Goal: Transaction & Acquisition: Obtain resource

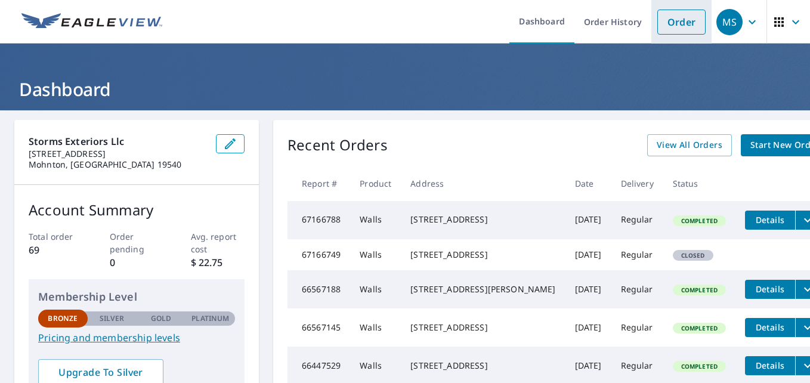
click at [670, 29] on link "Order" at bounding box center [681, 22] width 48 height 25
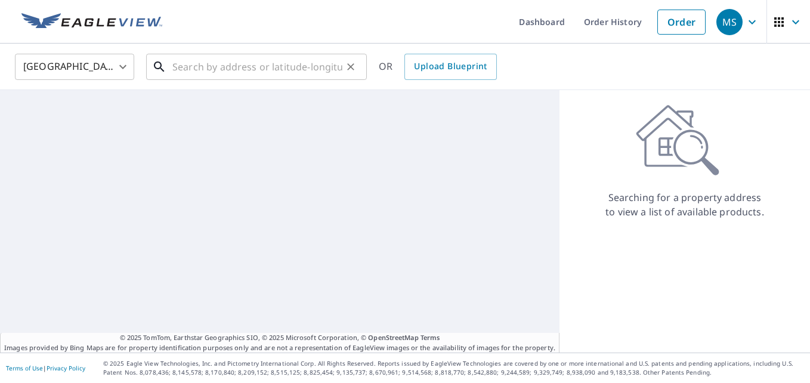
click at [276, 69] on input "text" at bounding box center [257, 66] width 170 height 33
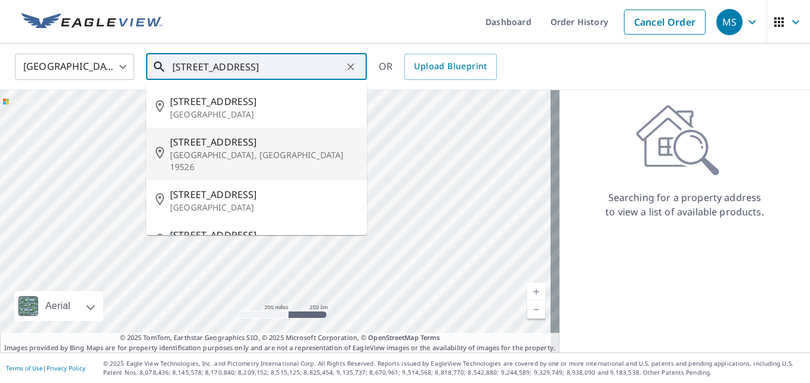
click at [233, 156] on p "[GEOGRAPHIC_DATA], [GEOGRAPHIC_DATA] 19526" at bounding box center [263, 161] width 187 height 24
type input "[STREET_ADDRESS]"
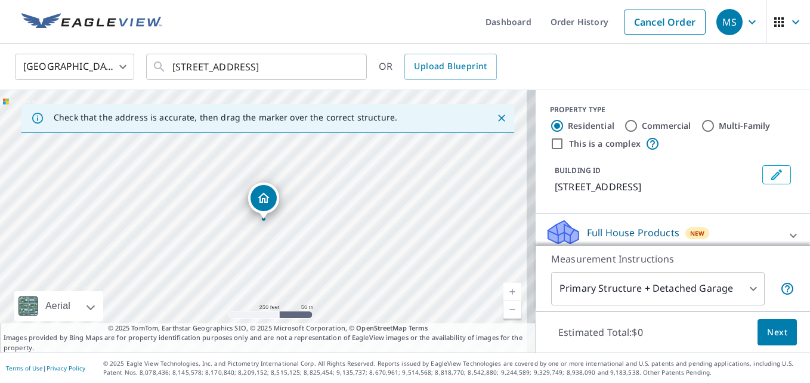
click at [496, 113] on icon "Close" at bounding box center [502, 118] width 12 height 12
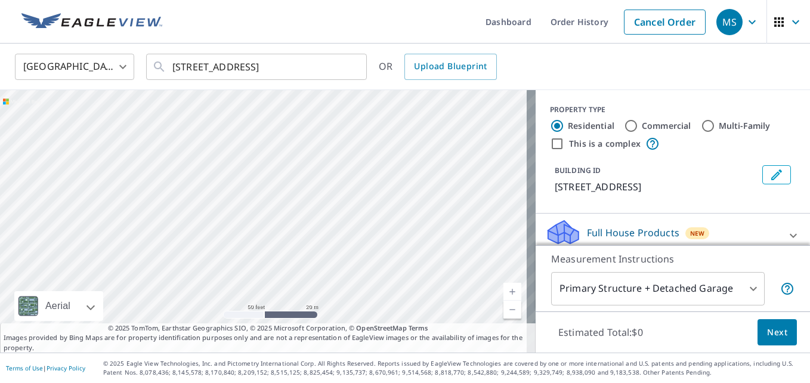
drag, startPoint x: 298, startPoint y: 226, endPoint x: 433, endPoint y: 247, distance: 136.5
click at [477, 262] on div "[STREET_ADDRESS]" at bounding box center [268, 221] width 536 height 262
drag, startPoint x: 290, startPoint y: 227, endPoint x: 324, endPoint y: 307, distance: 86.8
click at [330, 316] on div "[STREET_ADDRESS]" at bounding box center [268, 221] width 536 height 262
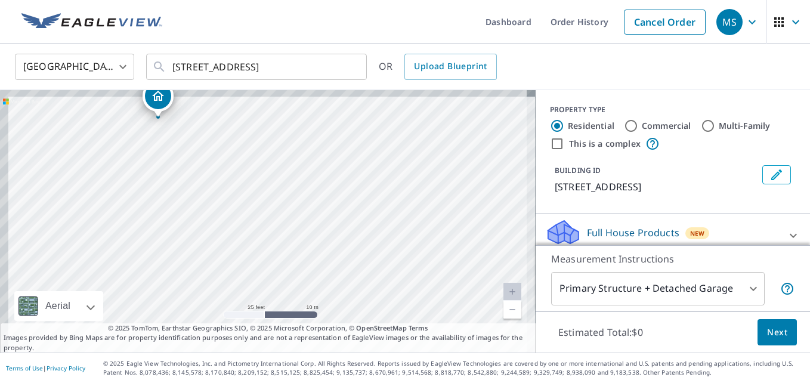
drag, startPoint x: 249, startPoint y: 223, endPoint x: 284, endPoint y: 248, distance: 43.2
click at [284, 248] on div "[STREET_ADDRESS]" at bounding box center [268, 221] width 536 height 262
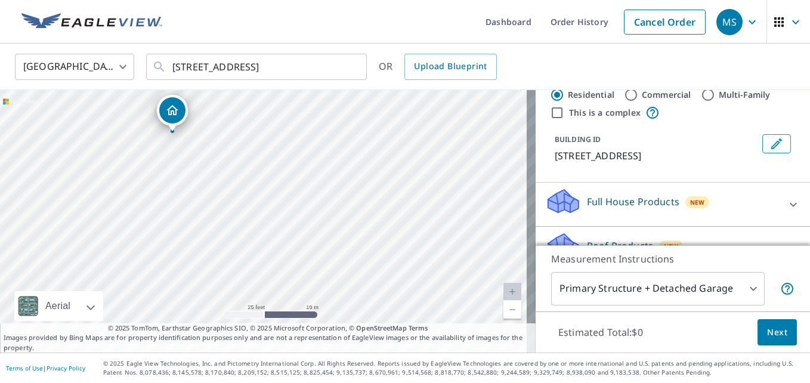
scroll to position [60, 0]
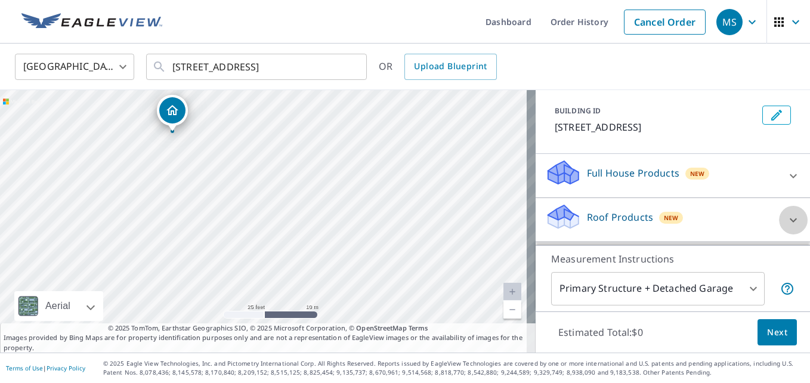
click at [786, 216] on icon at bounding box center [793, 220] width 14 height 14
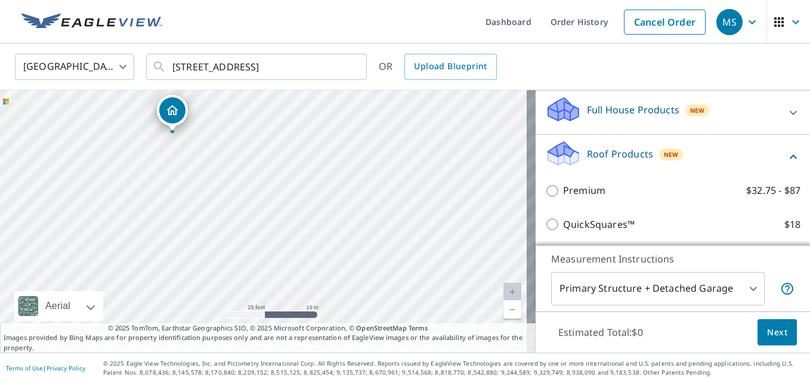
scroll to position [179, 0]
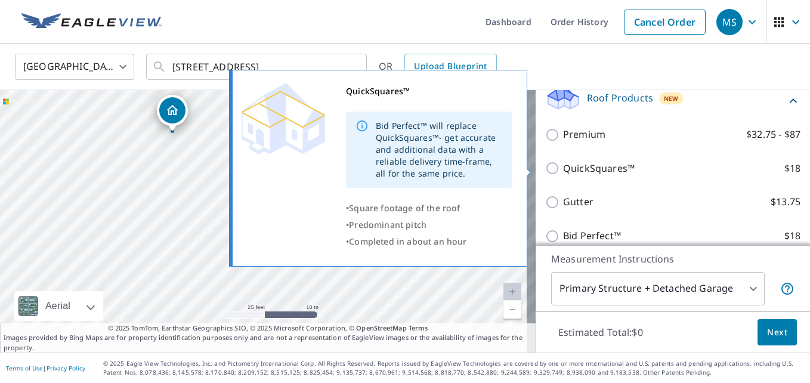
click at [551, 168] on input "QuickSquares™ $18" at bounding box center [554, 168] width 18 height 14
checkbox input "true"
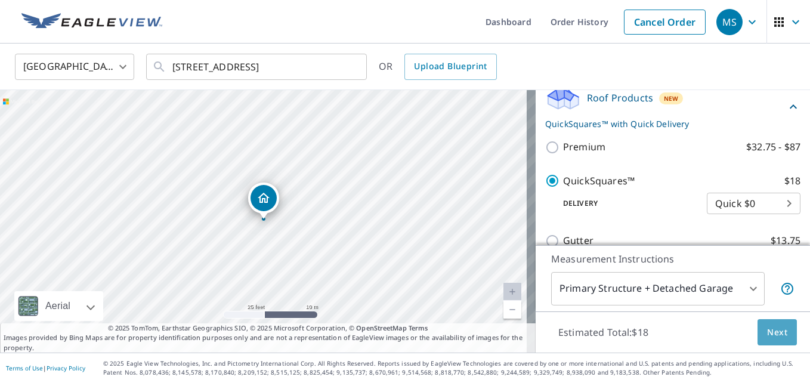
click at [776, 333] on span "Next" at bounding box center [777, 332] width 20 height 15
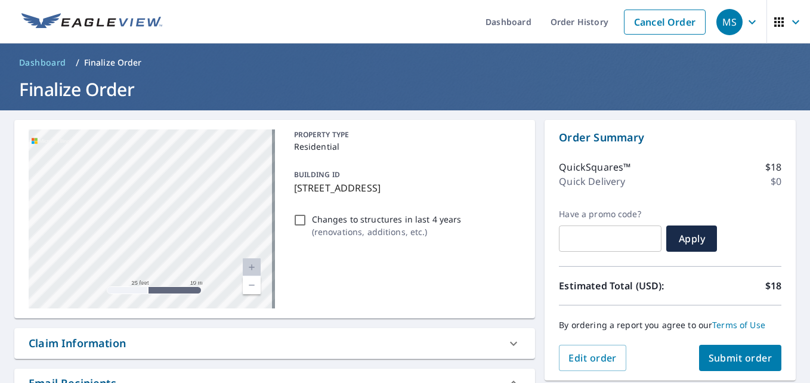
drag, startPoint x: 151, startPoint y: 230, endPoint x: 181, endPoint y: 239, distance: 30.6
click at [534, 298] on div "**********" at bounding box center [405, 369] width 810 height 519
click at [735, 354] on span "Submit order" at bounding box center [740, 357] width 64 height 13
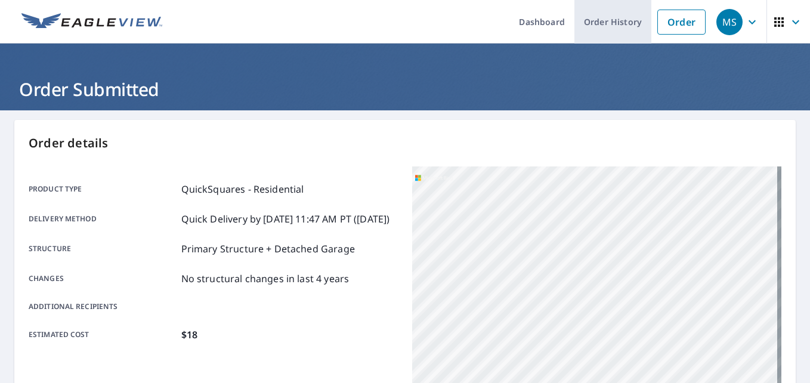
click at [611, 33] on link "Order History" at bounding box center [612, 22] width 77 height 44
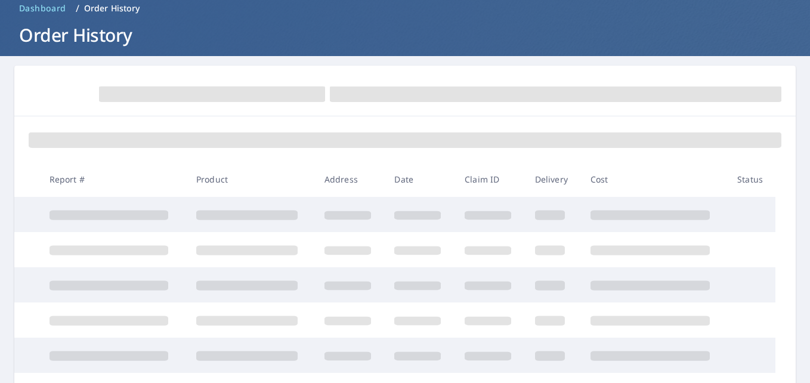
scroll to position [60, 0]
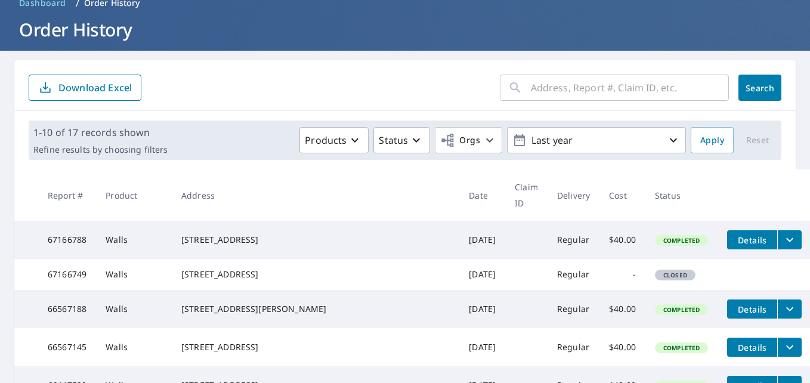
click at [595, 90] on input "text" at bounding box center [630, 87] width 198 height 33
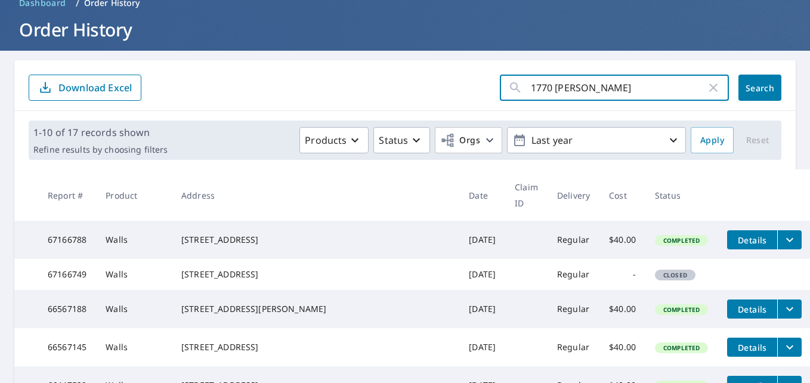
type input "1770 [GEOGRAPHIC_DATA]"
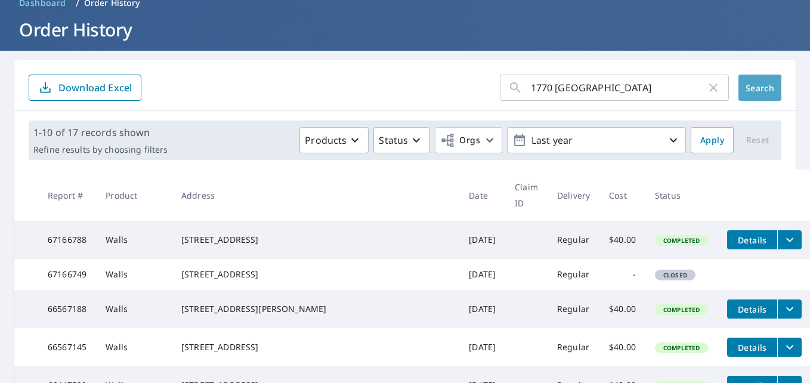
click at [748, 85] on span "Search" at bounding box center [760, 87] width 24 height 11
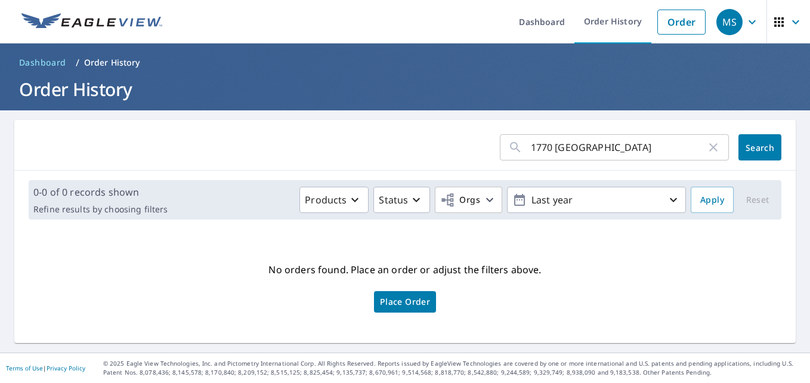
drag, startPoint x: 671, startPoint y: 258, endPoint x: 681, endPoint y: 241, distance: 20.0
click at [672, 256] on div "No orders found. Place an order or adjust the filters above. Place Order" at bounding box center [405, 286] width 762 height 95
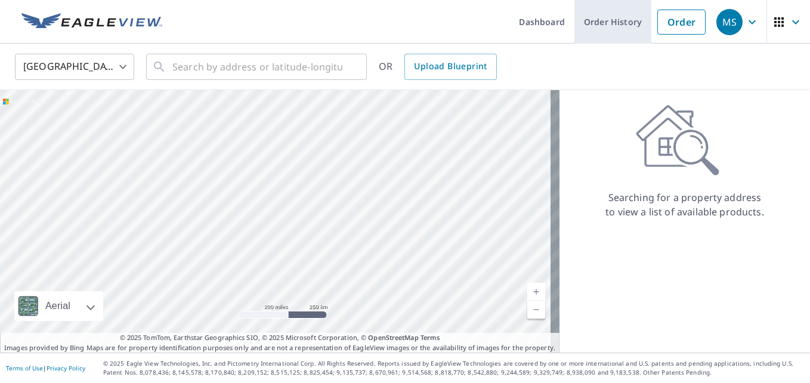
click at [622, 20] on link "Order History" at bounding box center [612, 22] width 77 height 44
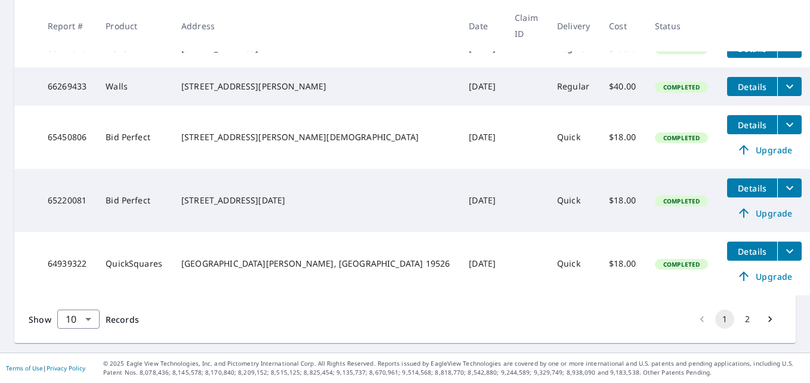
scroll to position [459, 0]
click at [740, 320] on button "2" at bounding box center [747, 319] width 19 height 19
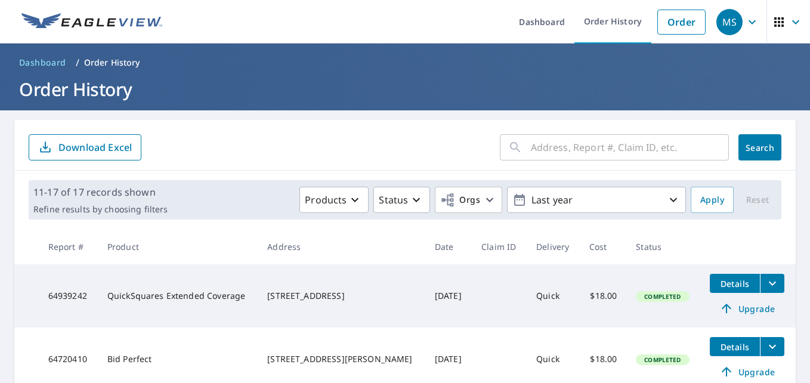
click at [601, 150] on input "text" at bounding box center [630, 147] width 198 height 33
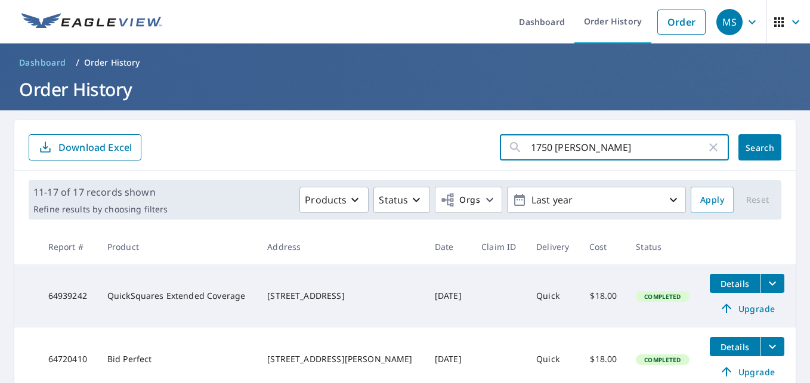
type input "1750 [PERSON_NAME]"
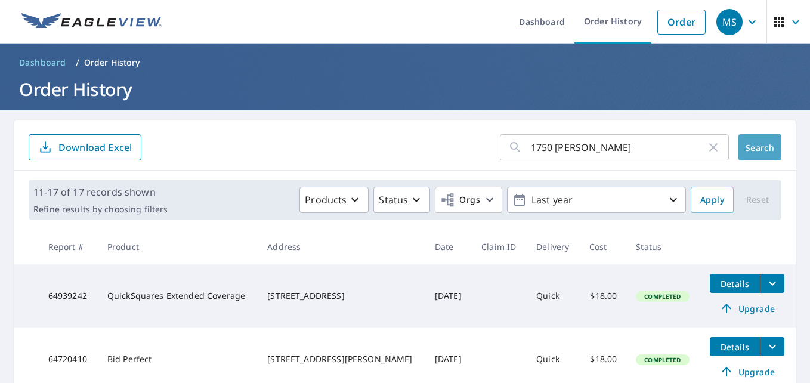
click at [757, 154] on button "Search" at bounding box center [759, 147] width 43 height 26
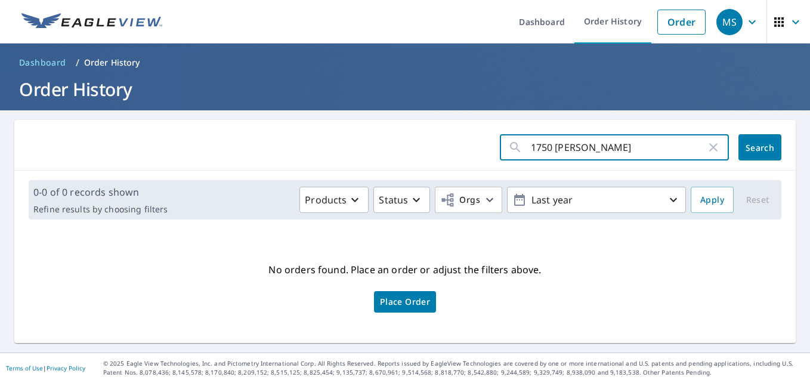
click at [610, 153] on input "1750 [PERSON_NAME]" at bounding box center [618, 147] width 175 height 33
type input "[STREET_ADDRESS][PERSON_NAME]"
click at [748, 143] on span "Search" at bounding box center [760, 147] width 24 height 11
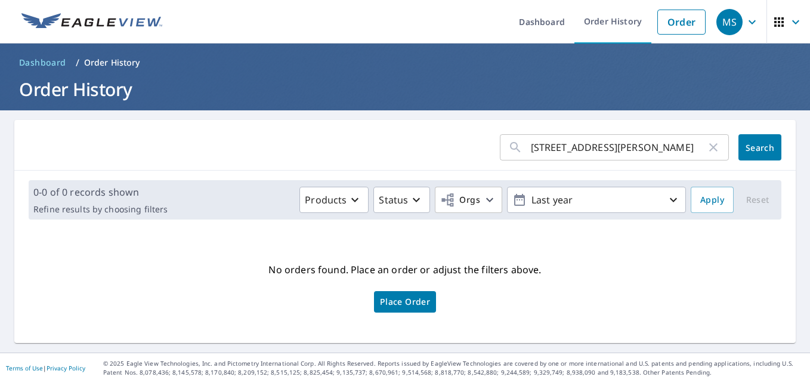
click at [95, 59] on p "Order History" at bounding box center [112, 63] width 56 height 12
click at [109, 61] on p "Order History" at bounding box center [112, 63] width 56 height 12
click at [657, 22] on link "Order" at bounding box center [681, 22] width 48 height 25
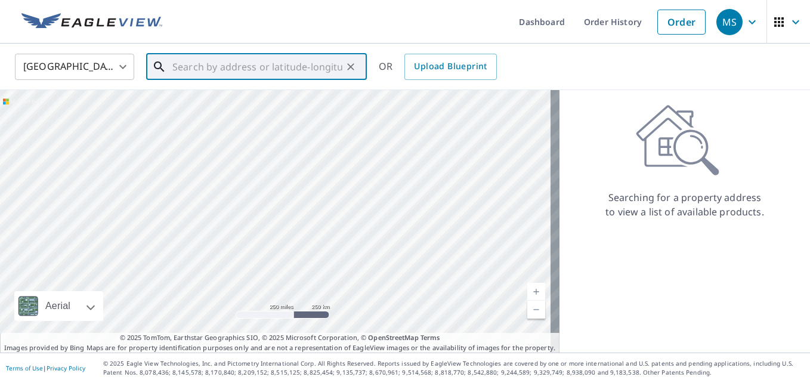
click at [224, 74] on input "text" at bounding box center [257, 66] width 170 height 33
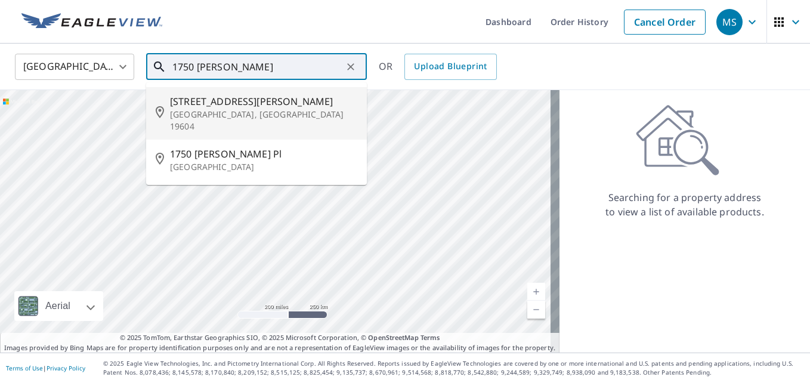
click at [212, 110] on p "[GEOGRAPHIC_DATA], [GEOGRAPHIC_DATA] 19604" at bounding box center [263, 121] width 187 height 24
type input "[STREET_ADDRESS][PERSON_NAME]"
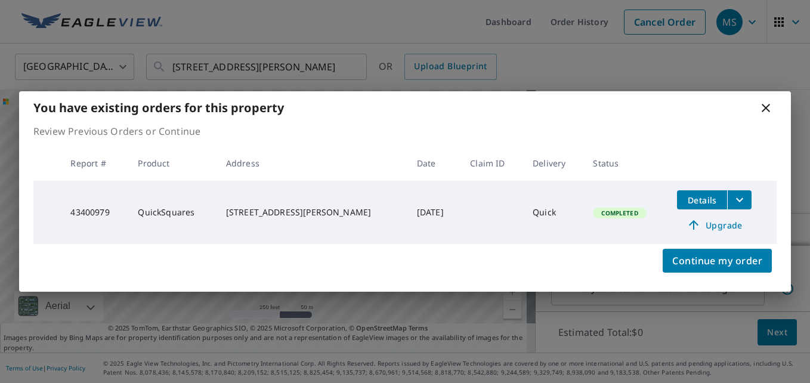
scroll to position [60, 0]
click at [698, 202] on span "Details" at bounding box center [702, 199] width 36 height 11
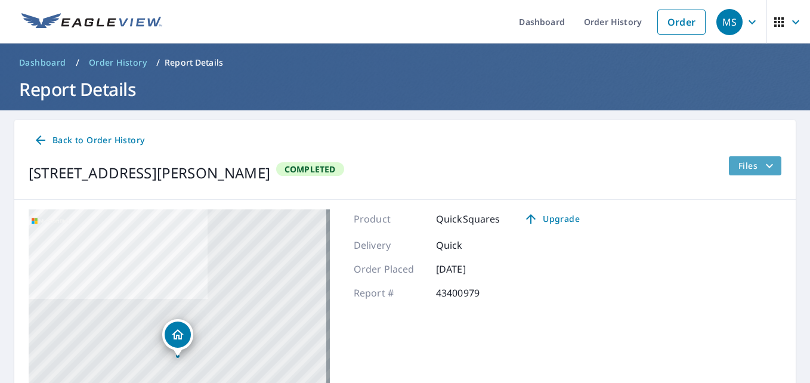
click at [744, 173] on button "Files" at bounding box center [754, 165] width 53 height 19
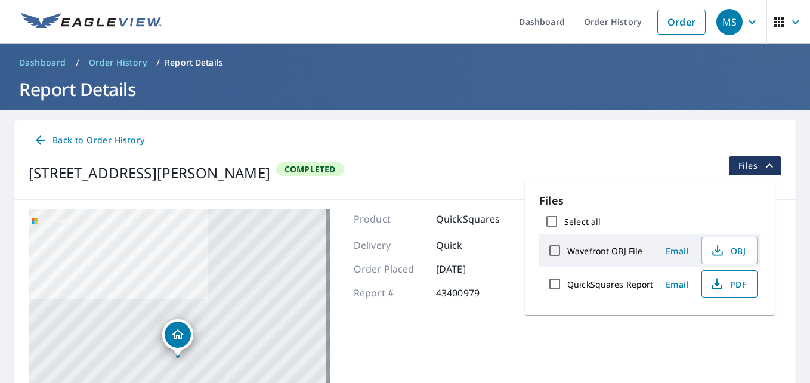
click at [738, 284] on span "PDF" at bounding box center [728, 284] width 38 height 14
click at [714, 283] on icon "button" at bounding box center [717, 284] width 14 height 14
